Goal: Information Seeking & Learning: Understand process/instructions

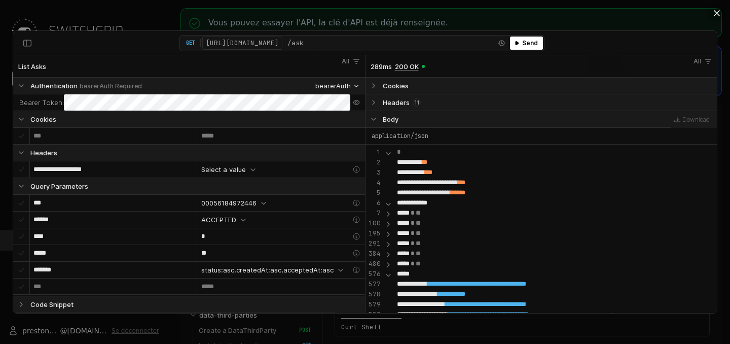
select select "**********"
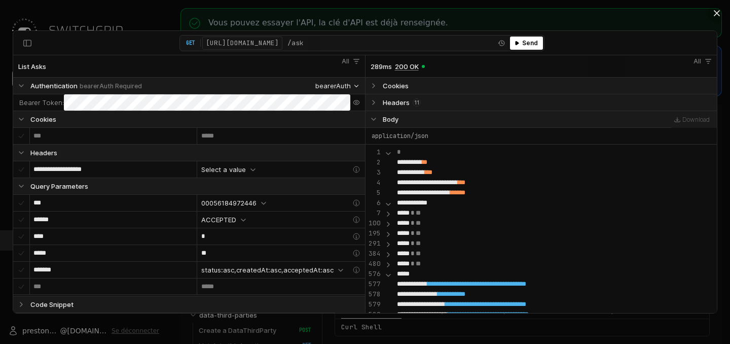
select select "**********"
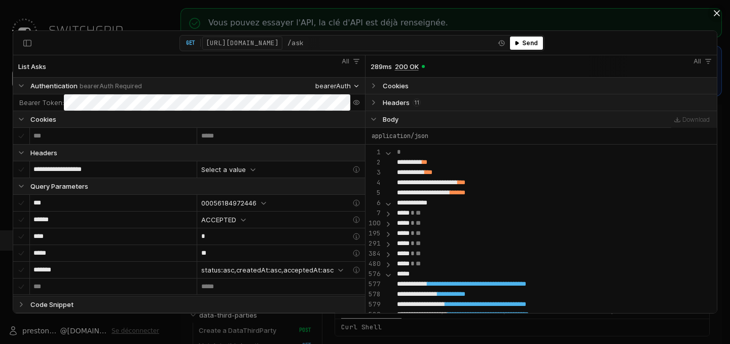
select select "**********"
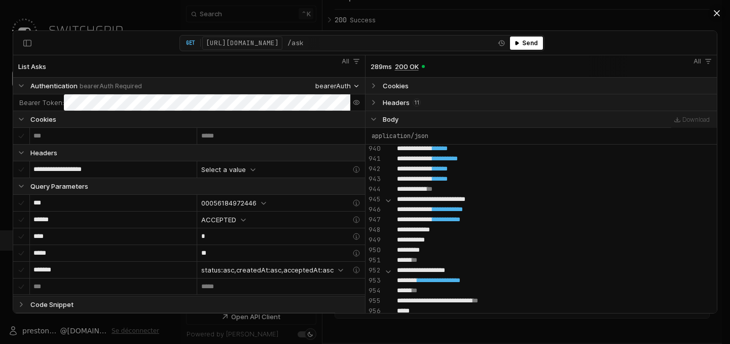
scroll to position [3842, 0]
